Goal: Transaction & Acquisition: Purchase product/service

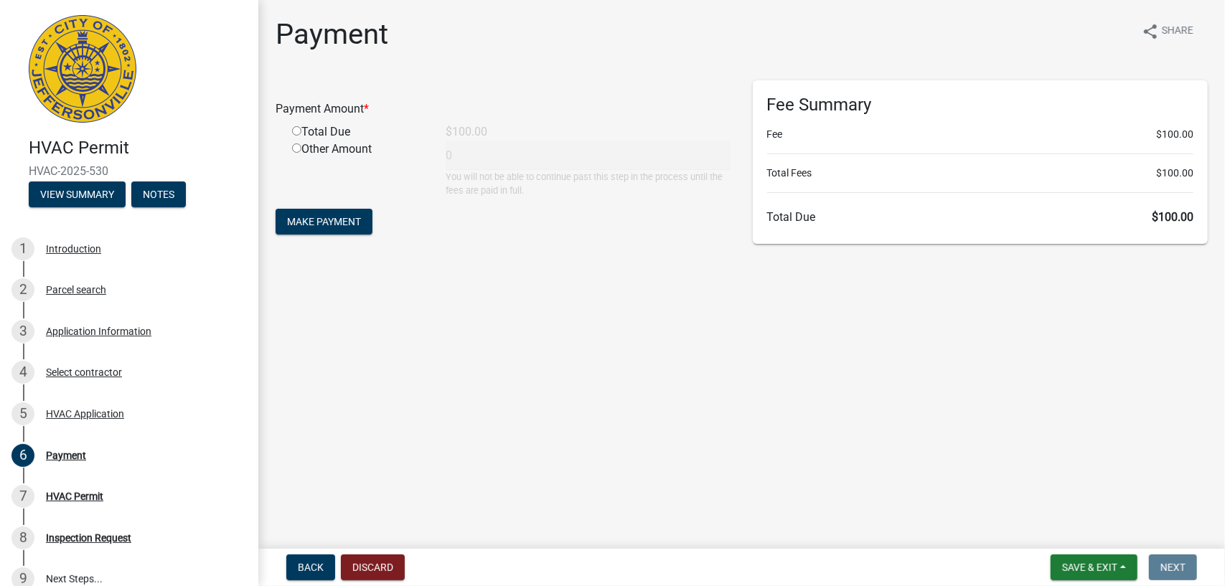
click at [298, 130] on input "radio" at bounding box center [296, 130] width 9 height 9
radio input "true"
type input "100"
click at [332, 226] on span "Make Payment" at bounding box center [324, 221] width 74 height 11
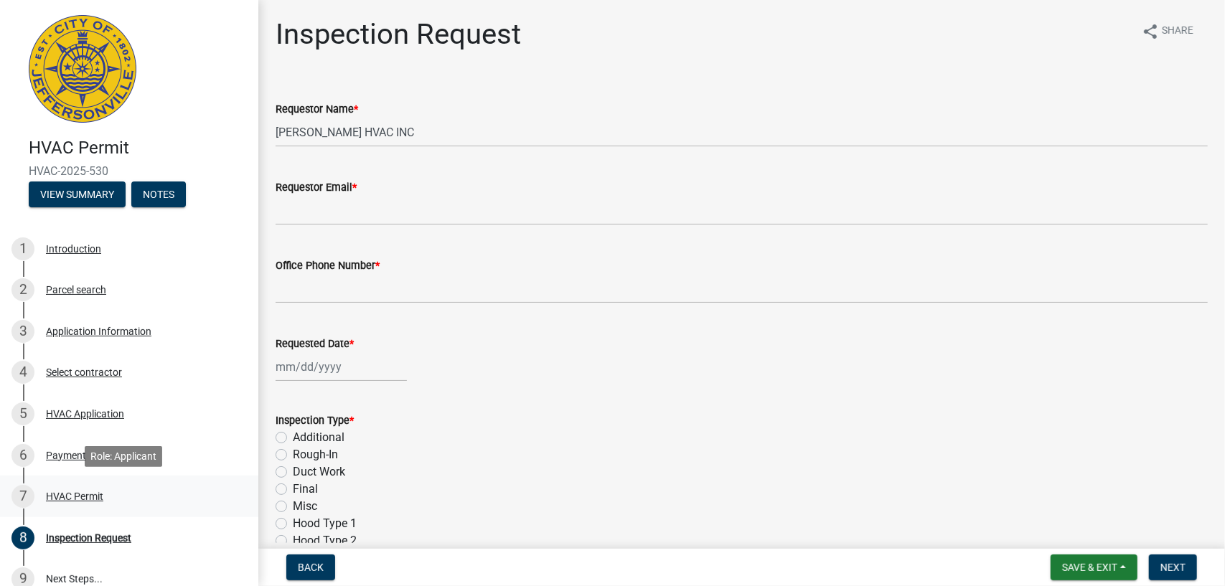
click at [67, 496] on div "HVAC Permit" at bounding box center [74, 497] width 57 height 10
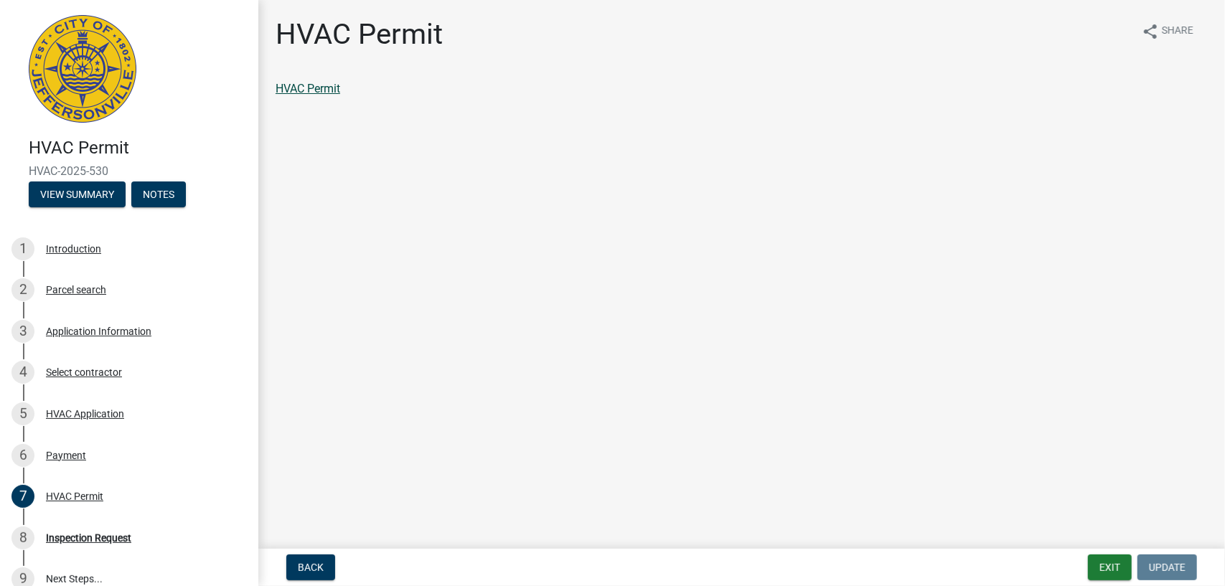
click at [333, 90] on link "HVAC Permit" at bounding box center [308, 89] width 65 height 14
